Goal: Task Accomplishment & Management: Use online tool/utility

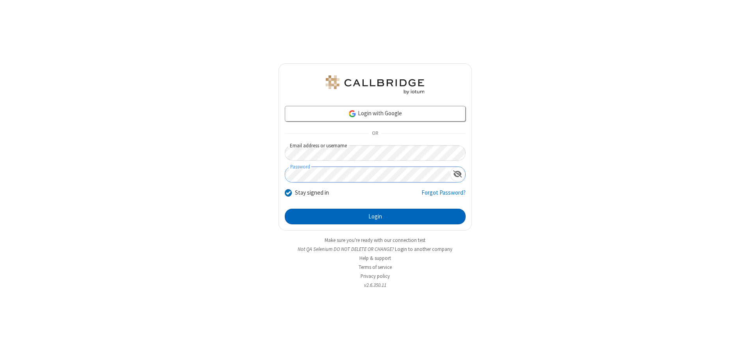
click at [375, 216] on button "Login" at bounding box center [375, 216] width 181 height 16
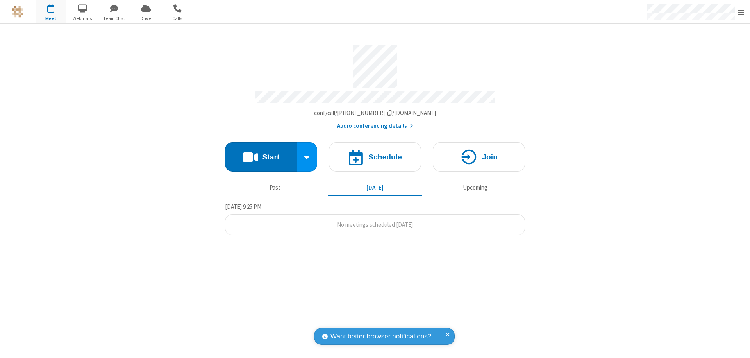
click at [261, 153] on button "Start" at bounding box center [261, 156] width 72 height 29
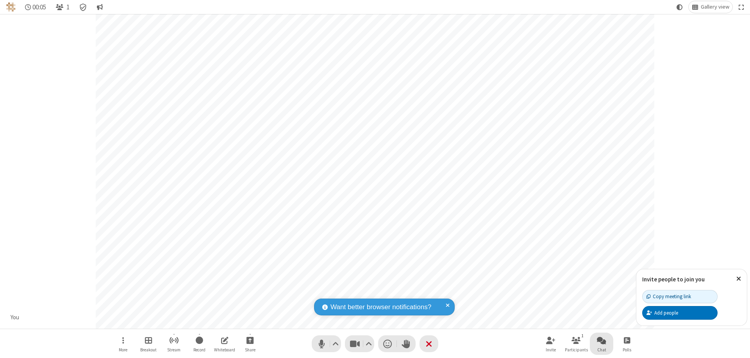
click at [601, 340] on span "Open chat" at bounding box center [601, 340] width 9 height 10
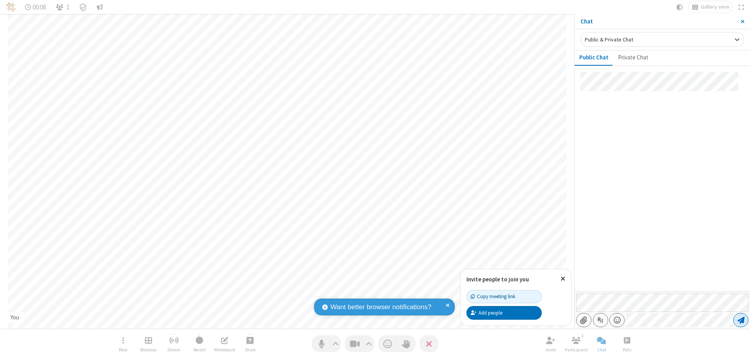
click at [740, 320] on span "Send message" at bounding box center [740, 320] width 7 height 8
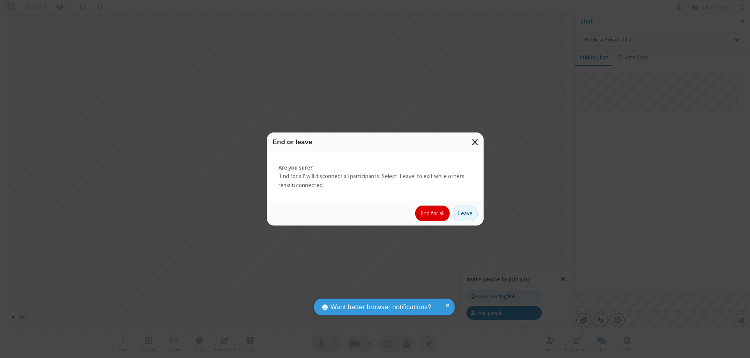
click at [433, 213] on button "End for all" at bounding box center [432, 213] width 34 height 16
